Goal: Information Seeking & Learning: Check status

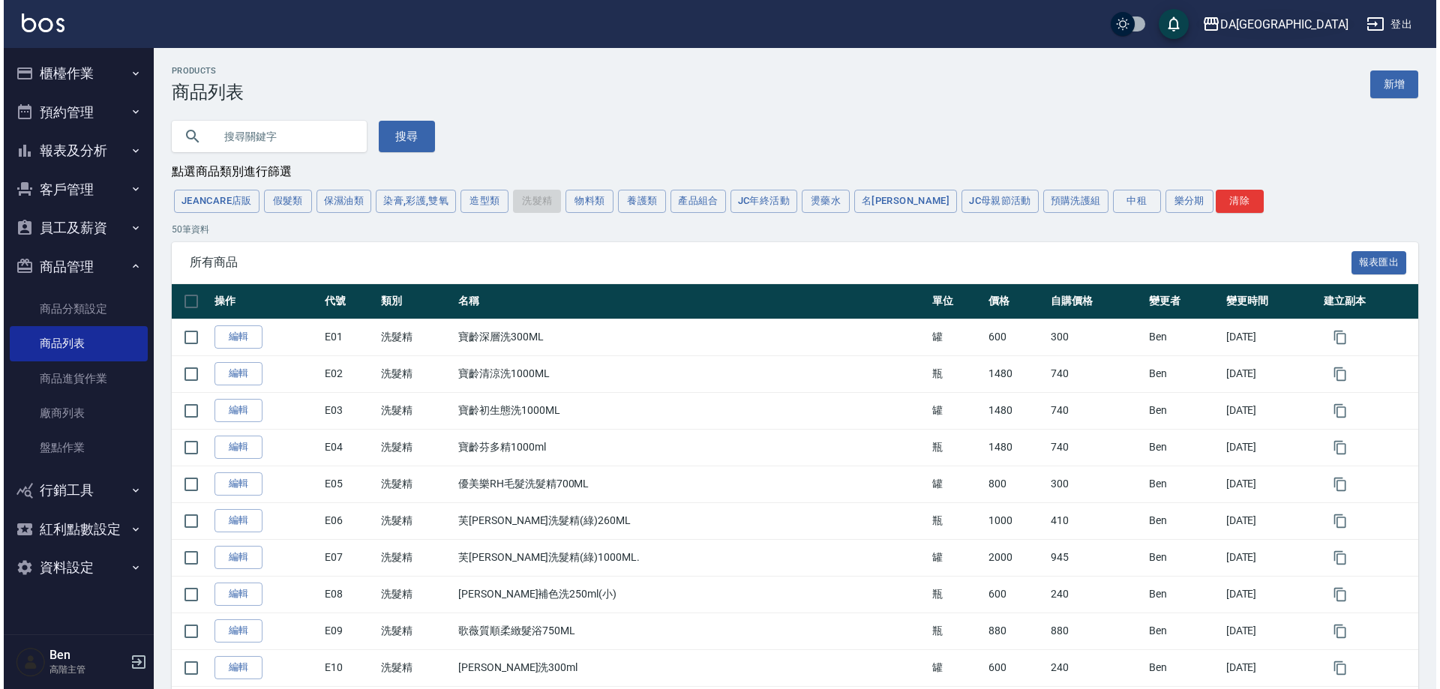
scroll to position [375, 0]
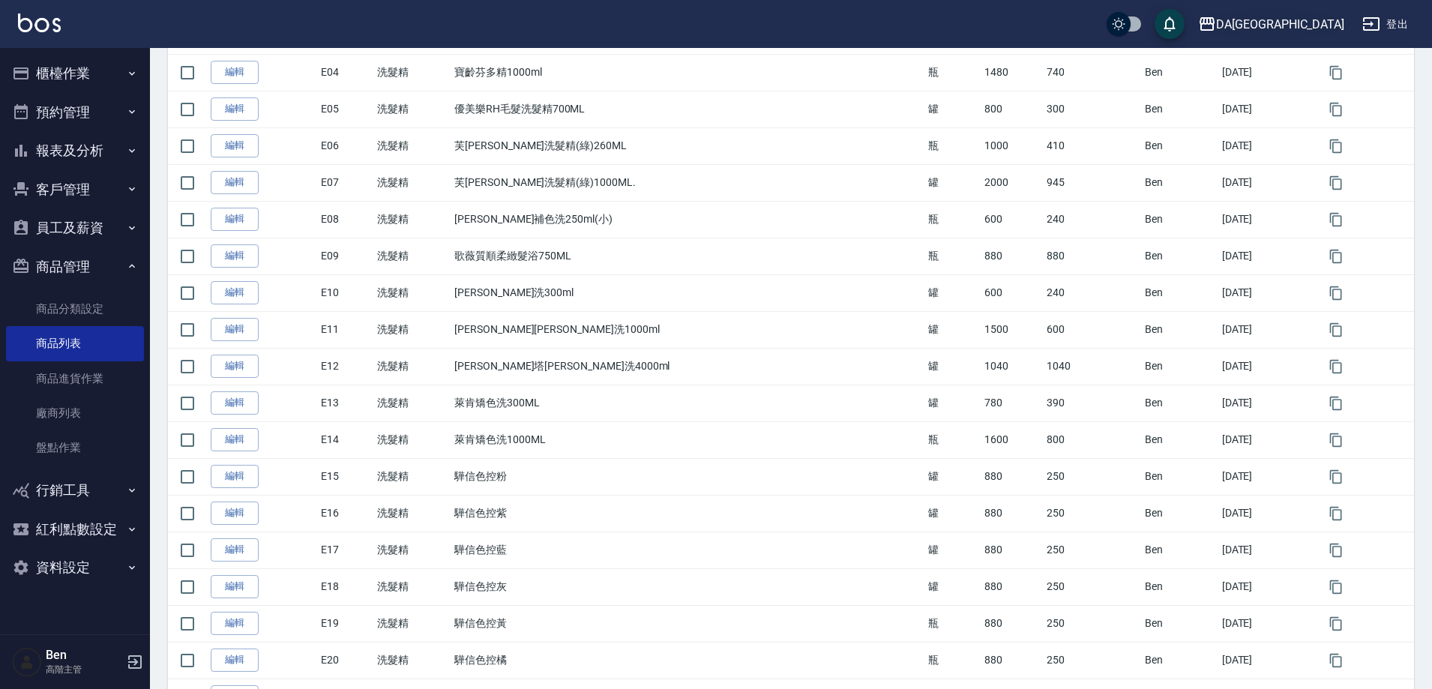
click at [1309, 28] on div "DA[GEOGRAPHIC_DATA]" at bounding box center [1280, 24] width 128 height 19
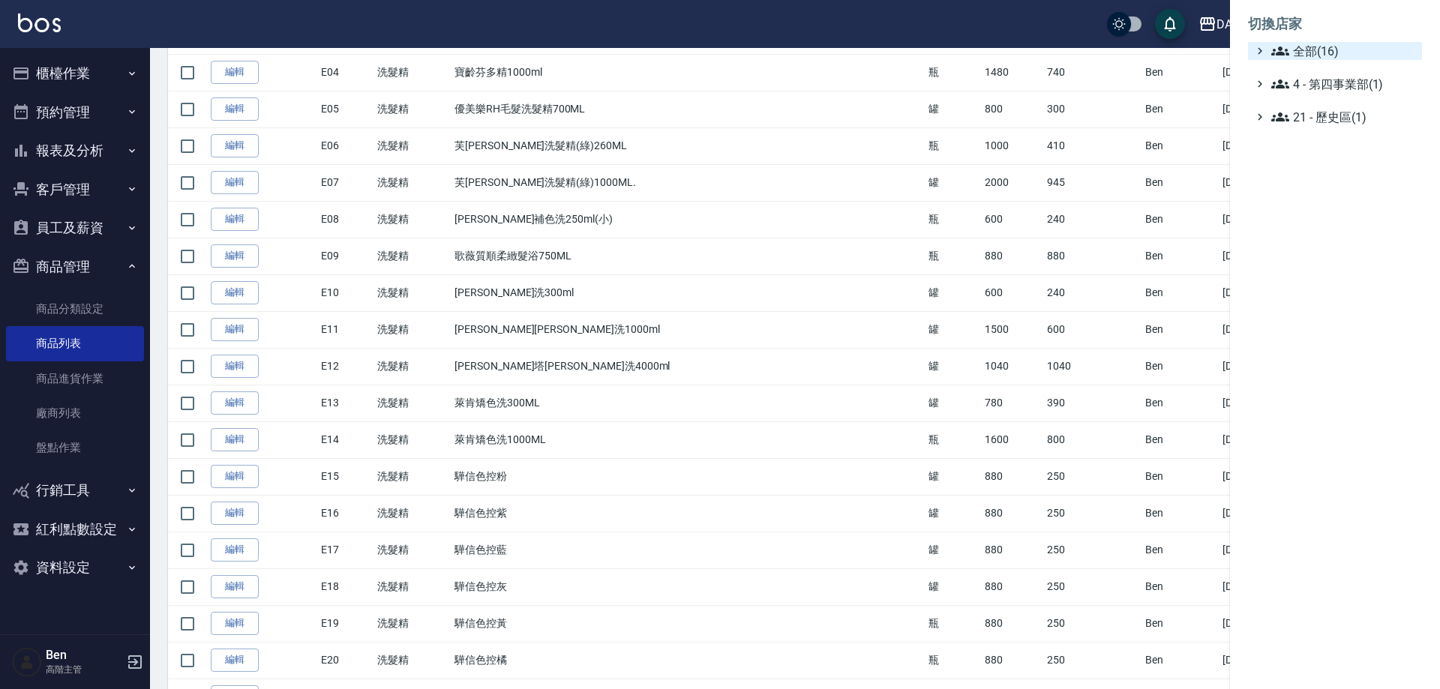
click at [1318, 50] on span "全部(16)" at bounding box center [1343, 51] width 145 height 18
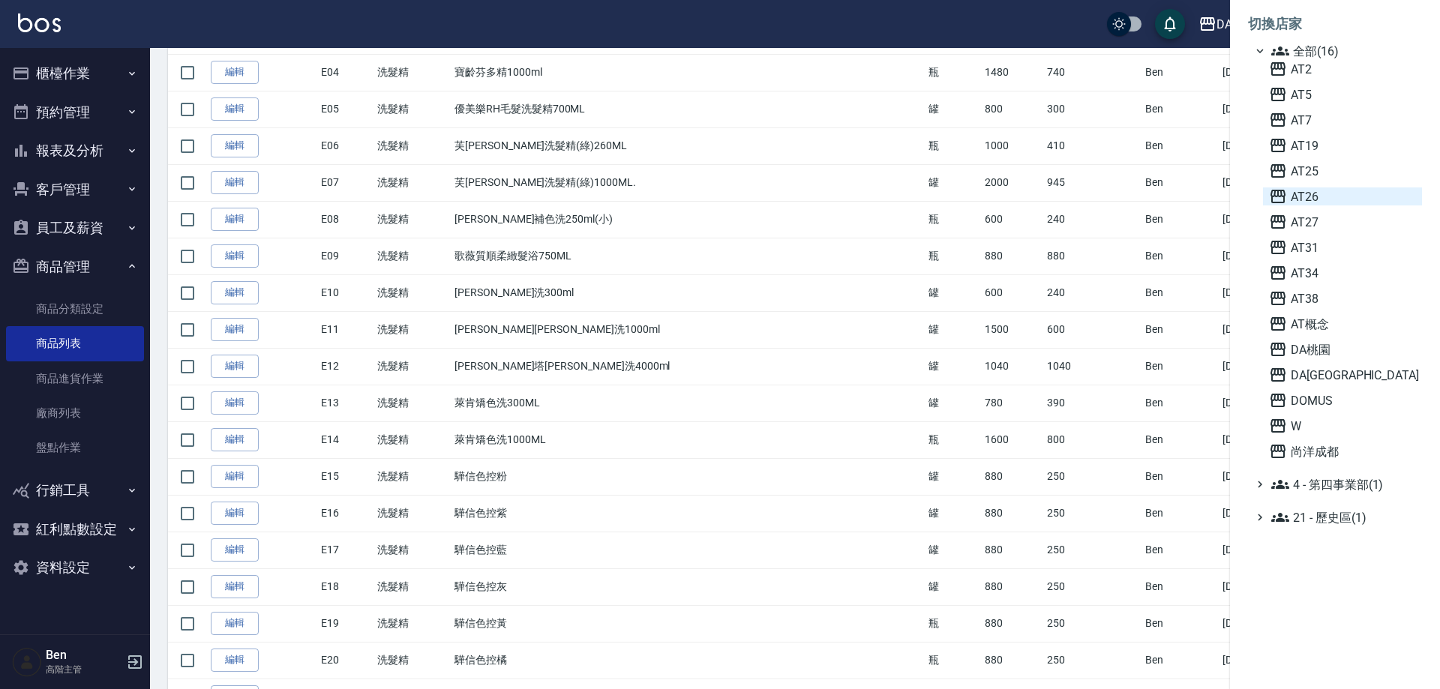
click at [1333, 197] on span "AT26" at bounding box center [1342, 196] width 147 height 18
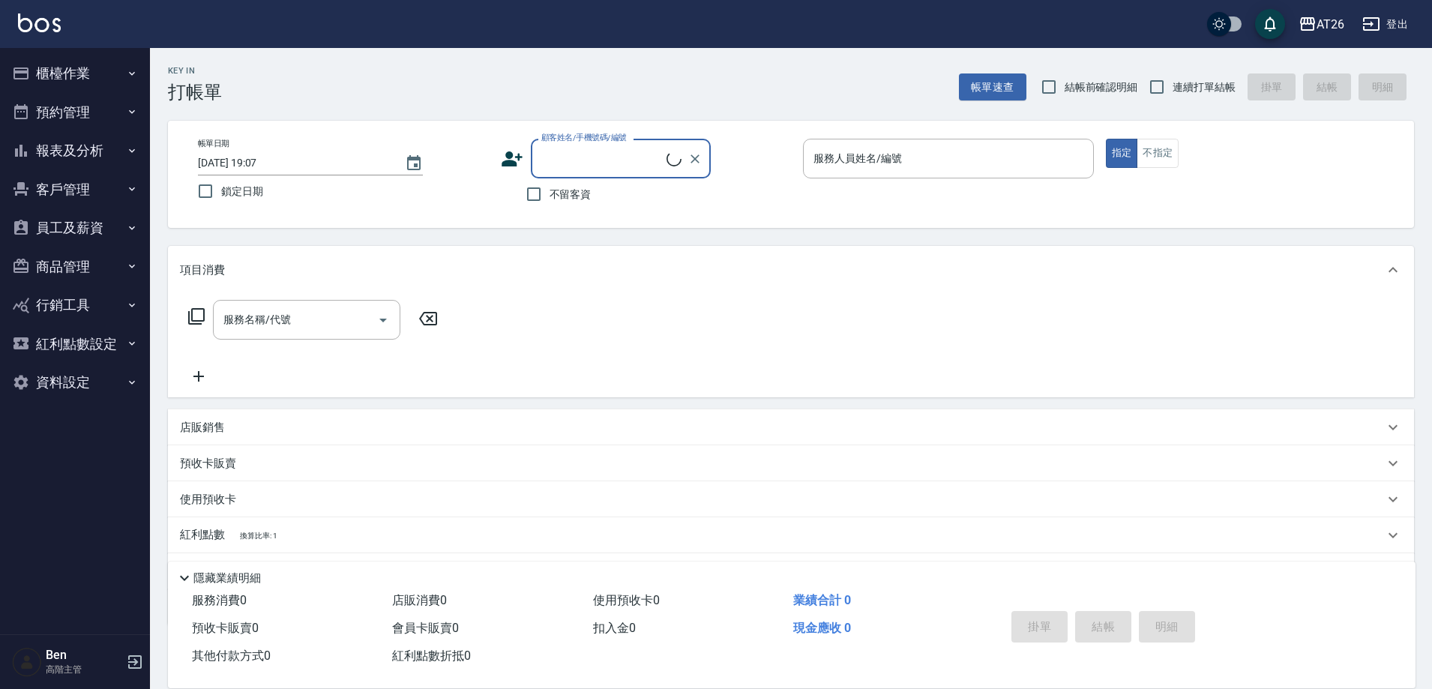
click at [87, 157] on button "報表及分析" at bounding box center [75, 150] width 138 height 39
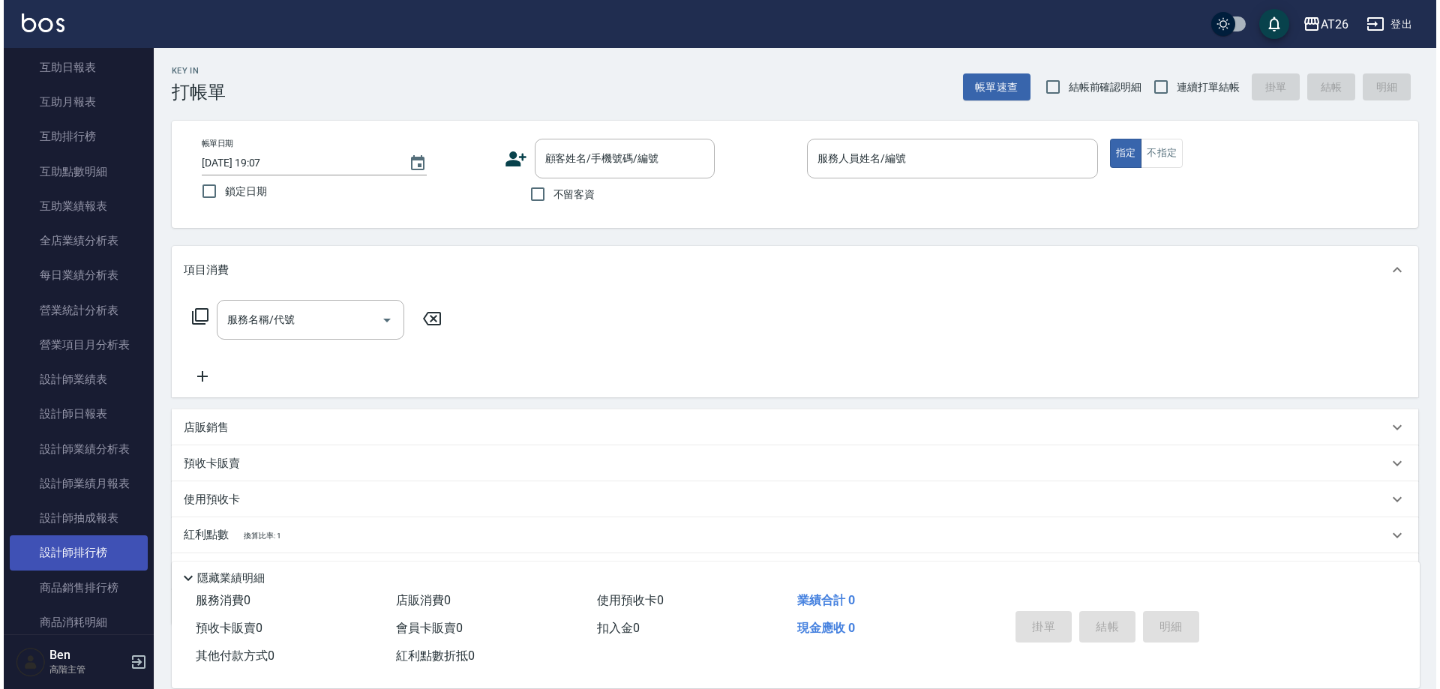
scroll to position [300, 0]
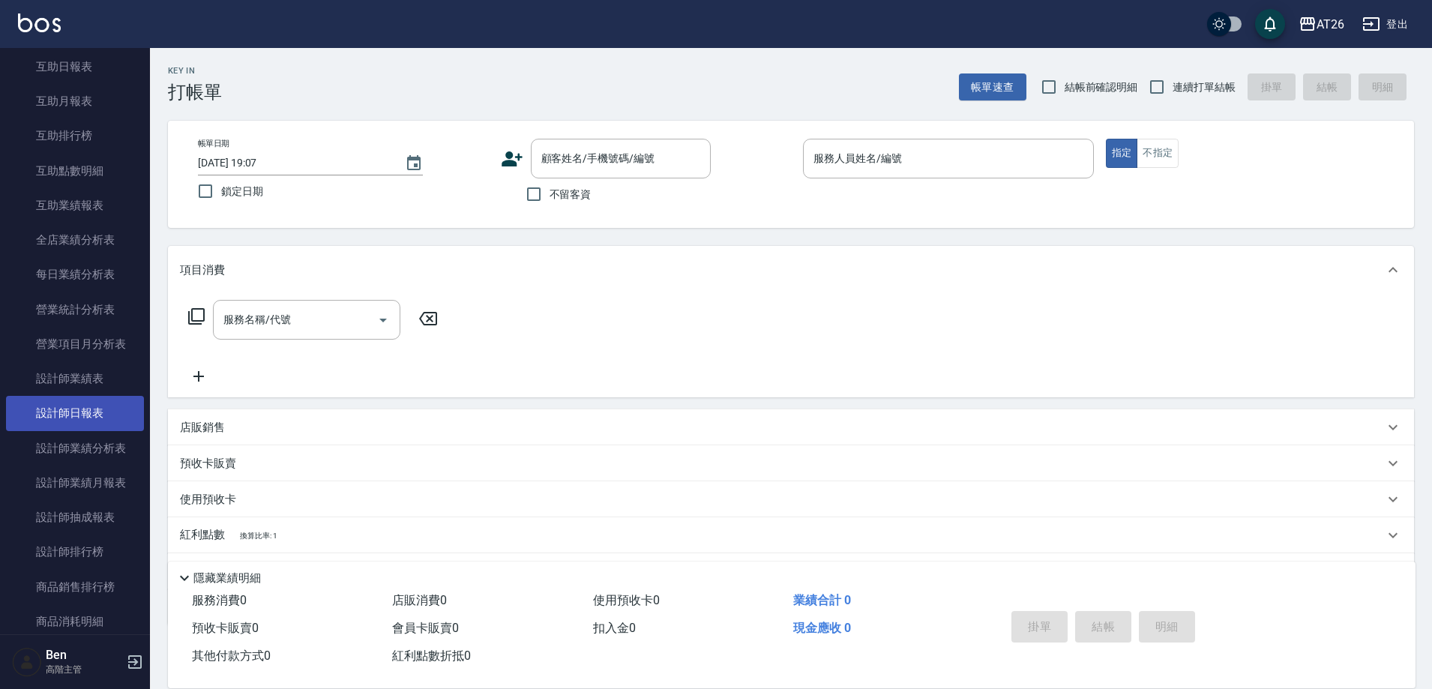
click at [104, 409] on link "設計師日報表" at bounding box center [75, 413] width 138 height 34
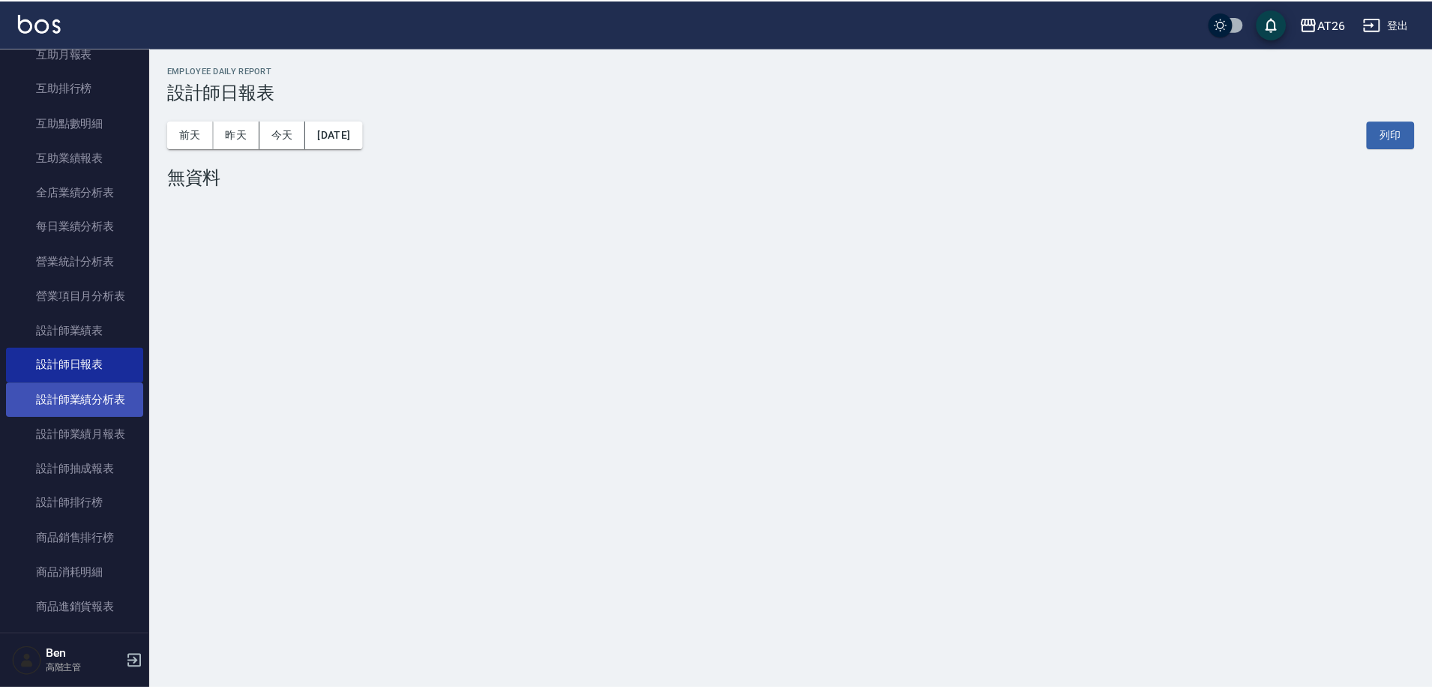
scroll to position [375, 0]
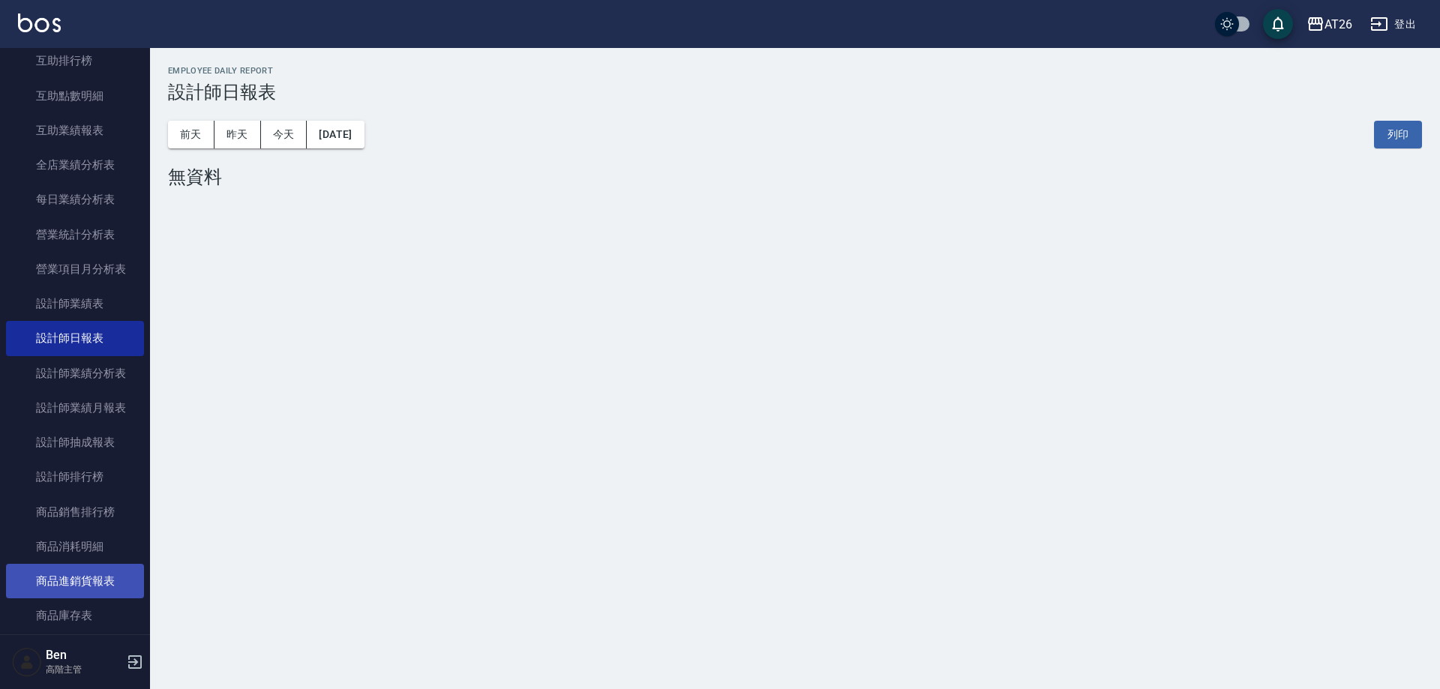
click at [64, 577] on link "商品進銷貨報表" at bounding box center [75, 581] width 138 height 34
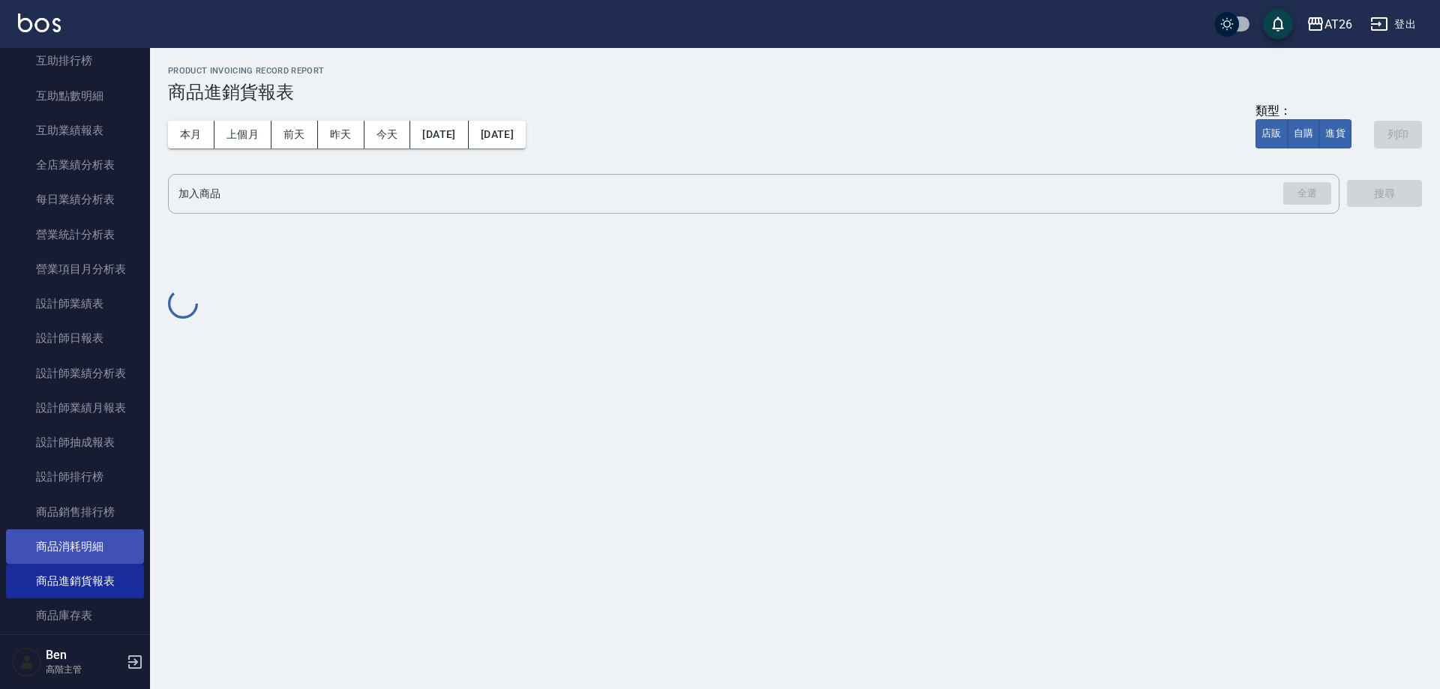
click at [63, 558] on link "商品消耗明細" at bounding box center [75, 546] width 138 height 34
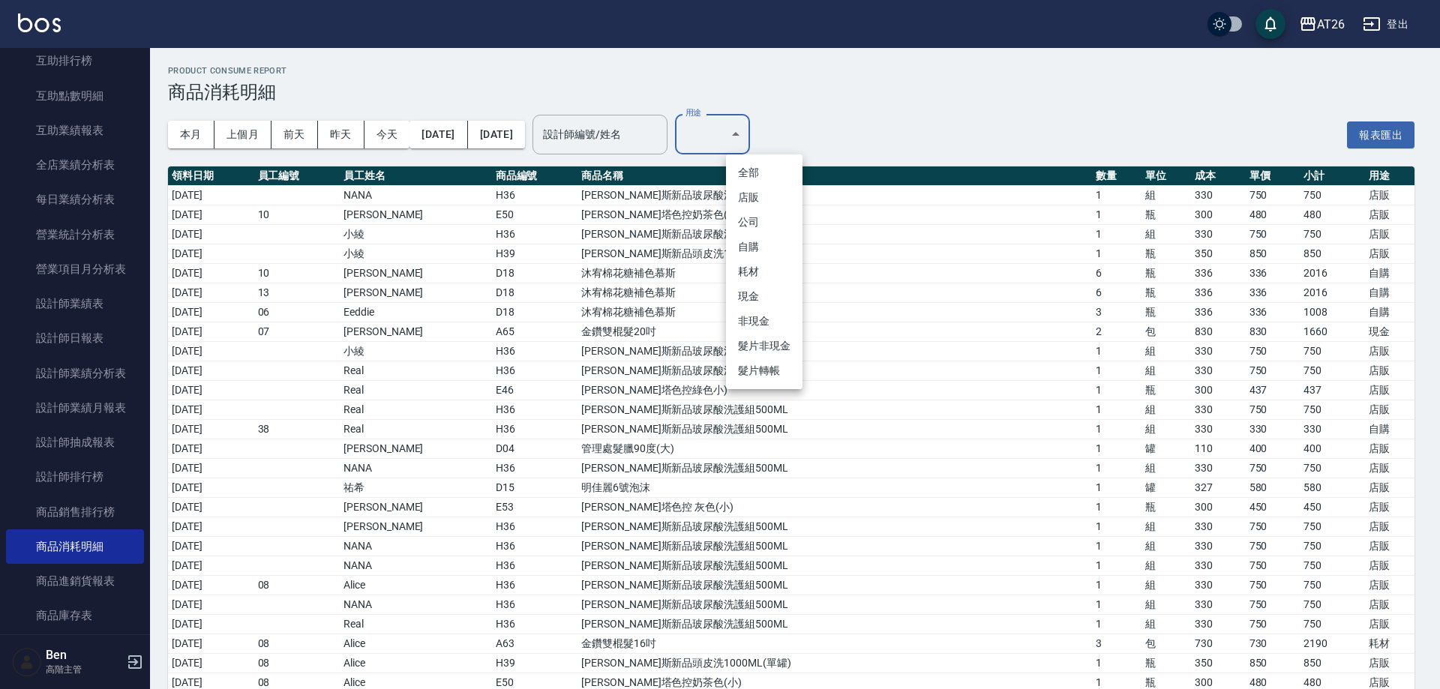
click at [770, 298] on li "現金" at bounding box center [764, 296] width 76 height 25
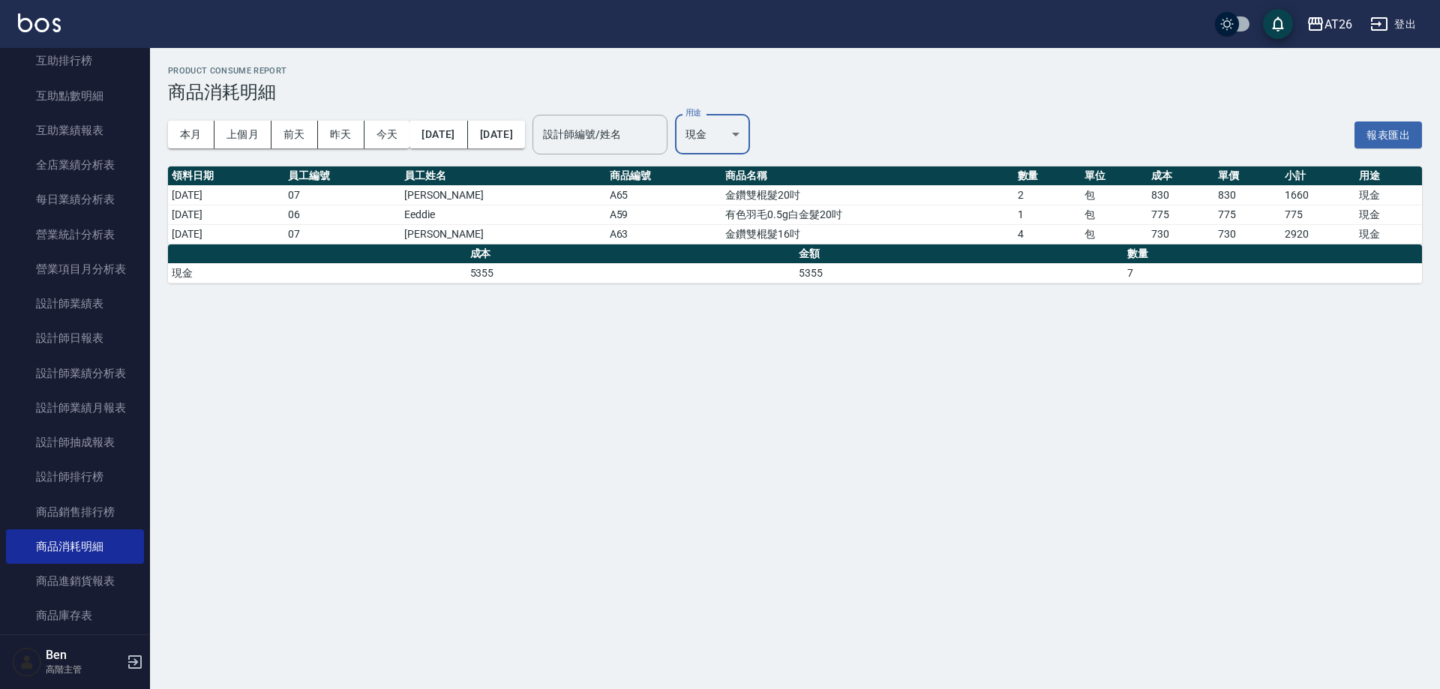
click at [758, 130] on body "AT26 登出 櫃檯作業 打帳單 帳單列表 掛單列表 座位開單 營業儀表板 現金收支登錄 高階收支登錄 材料自購登錄 每日結帳 排班表 現場電腦打卡 掃碼打卡…" at bounding box center [720, 344] width 1440 height 689
click at [751, 269] on li "耗材" at bounding box center [764, 271] width 76 height 25
type input "耗材"
